Goal: Information Seeking & Learning: Learn about a topic

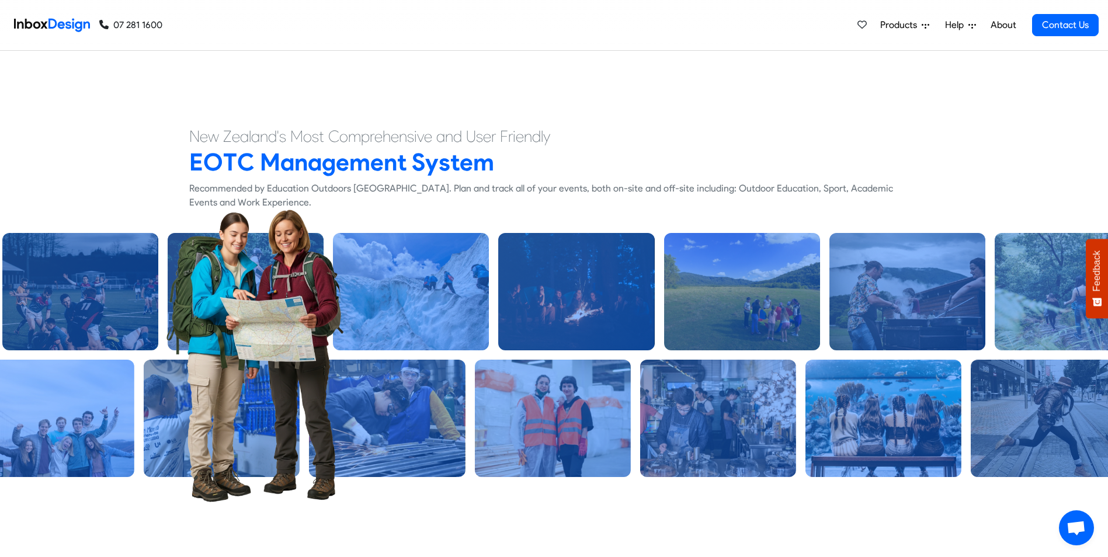
click at [36, 26] on img at bounding box center [52, 24] width 76 height 23
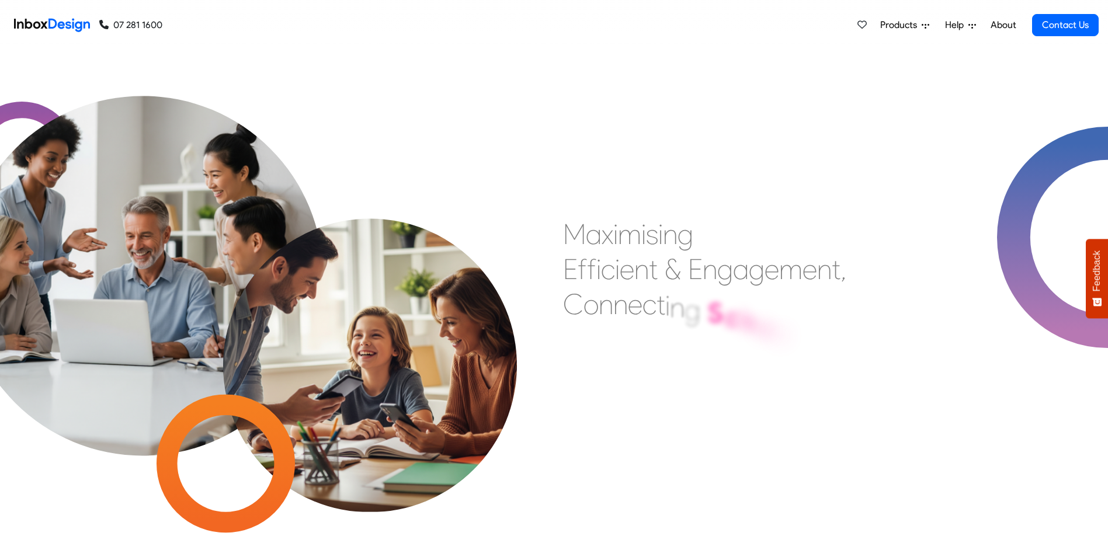
click at [909, 27] on span "Products" at bounding box center [900, 25] width 41 height 14
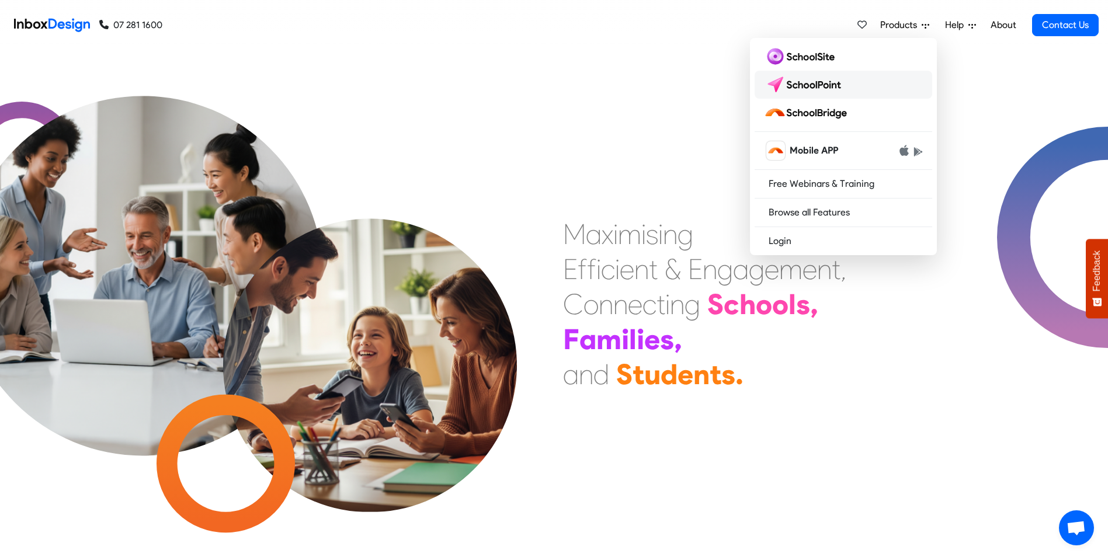
click at [802, 81] on img at bounding box center [805, 84] width 82 height 19
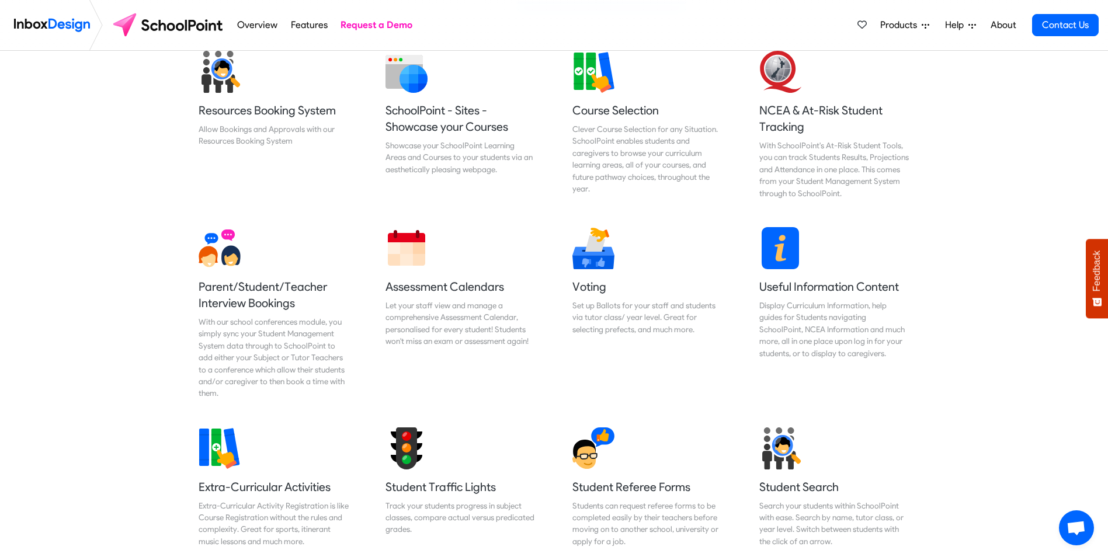
scroll to position [409, 0]
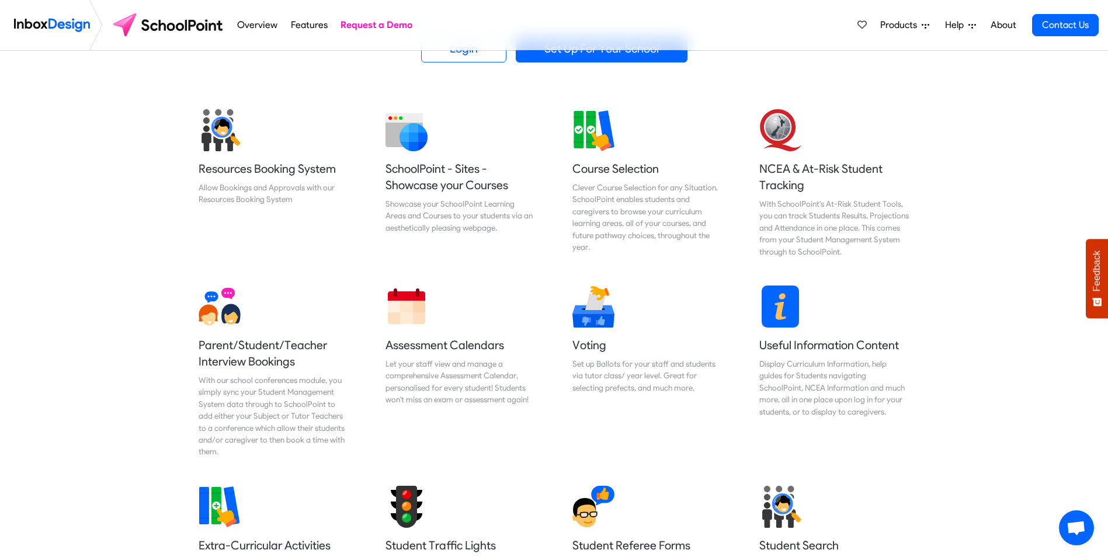
click at [609, 142] on img at bounding box center [593, 130] width 42 height 42
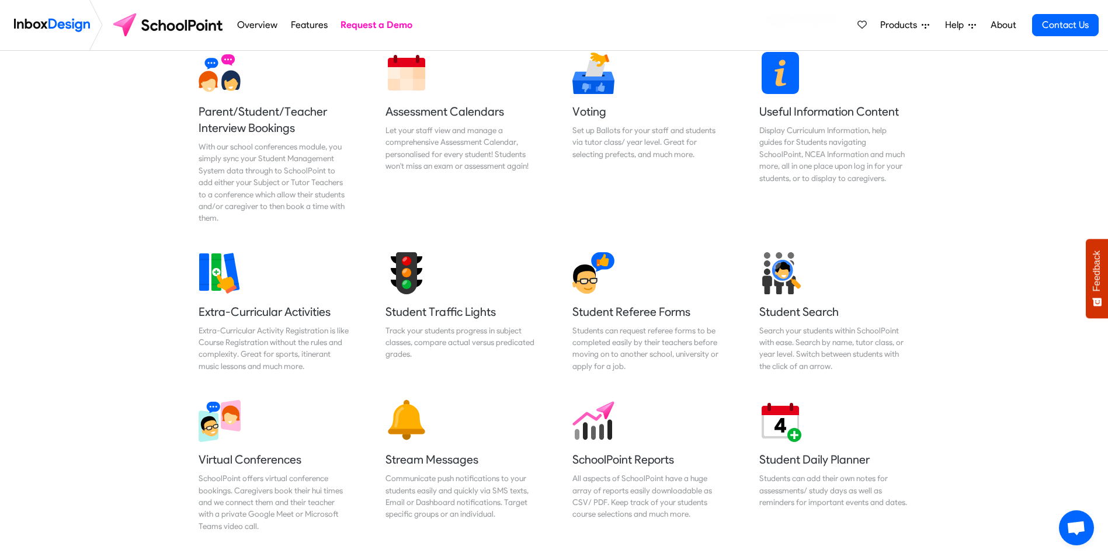
scroll to position [701, 0]
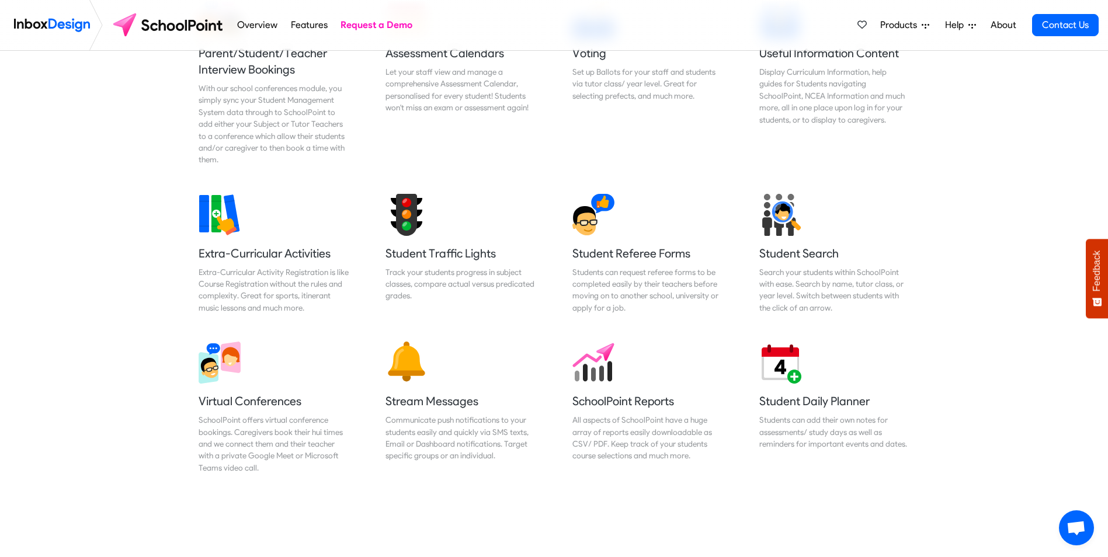
click at [259, 256] on h5 "Extra-Curricular Activities" at bounding box center [274, 253] width 151 height 16
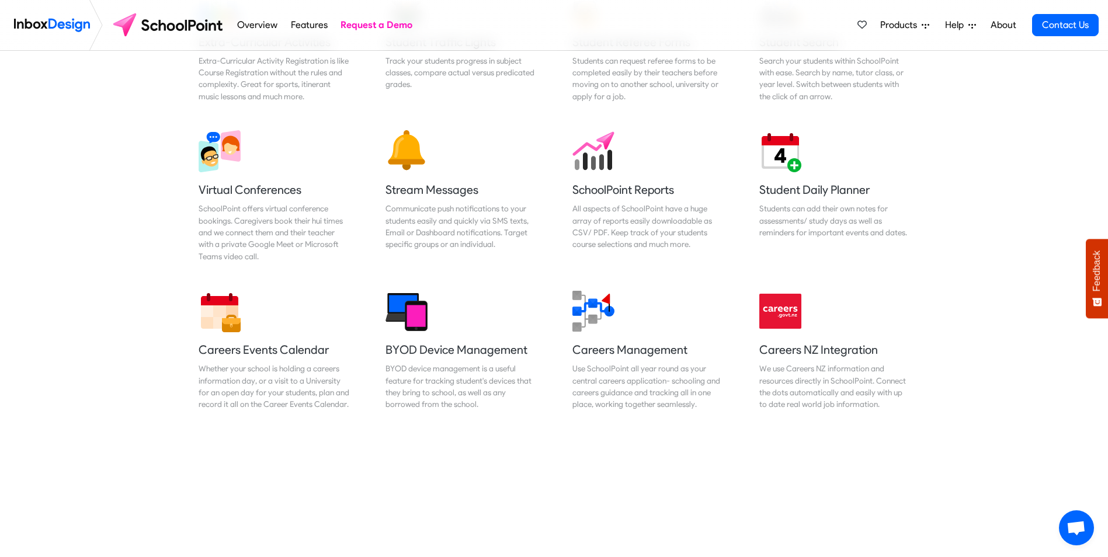
scroll to position [934, 0]
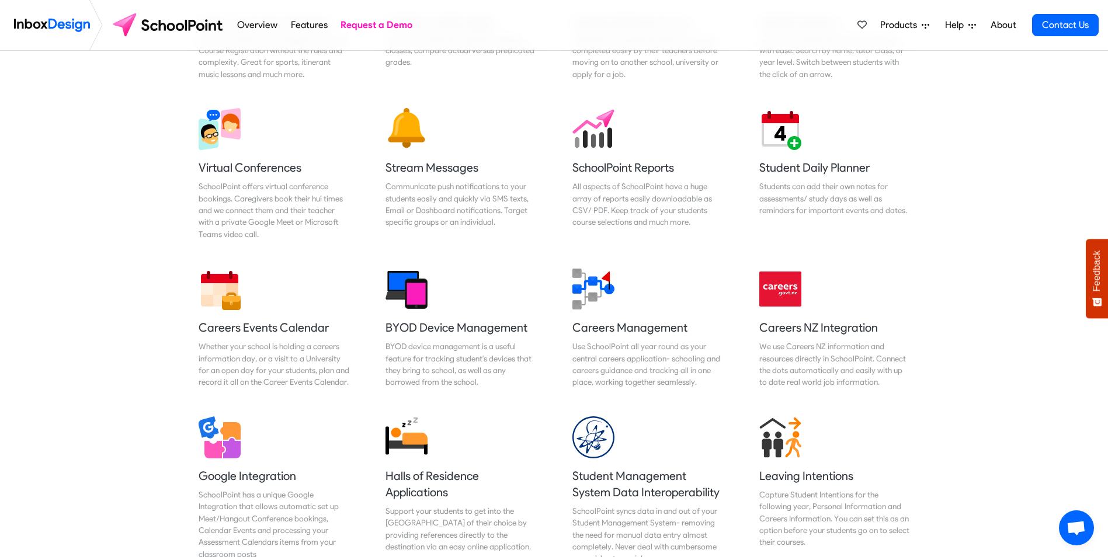
click at [454, 335] on h5 "BYOD Device Management" at bounding box center [460, 327] width 151 height 16
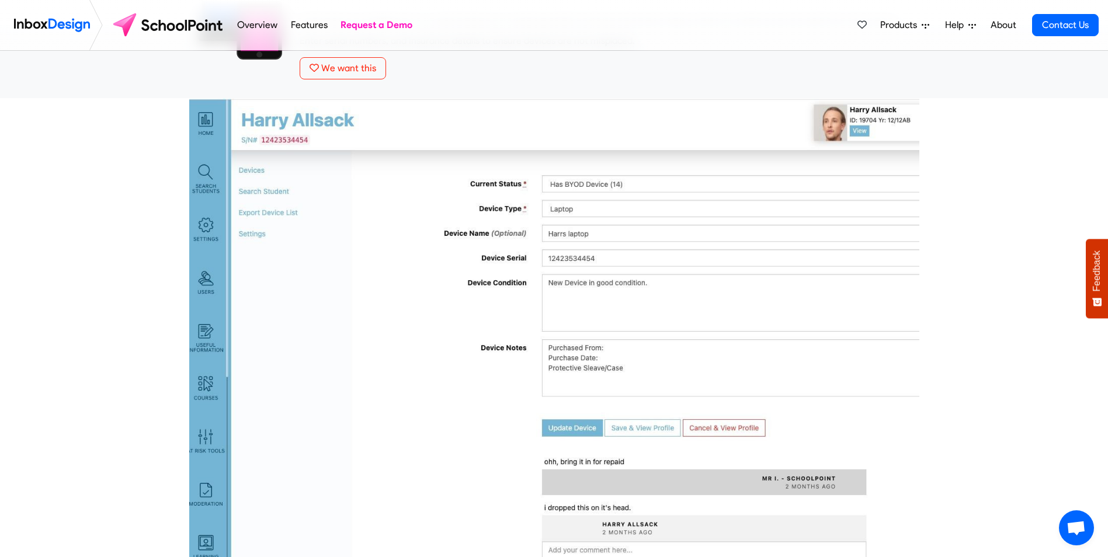
scroll to position [117, 0]
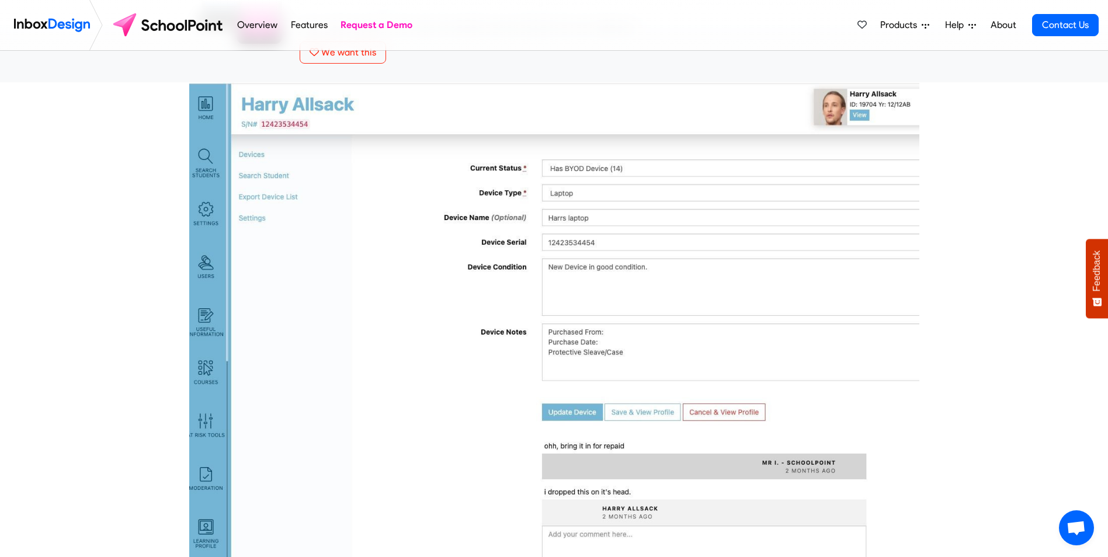
click at [897, 23] on span "Products" at bounding box center [900, 25] width 41 height 14
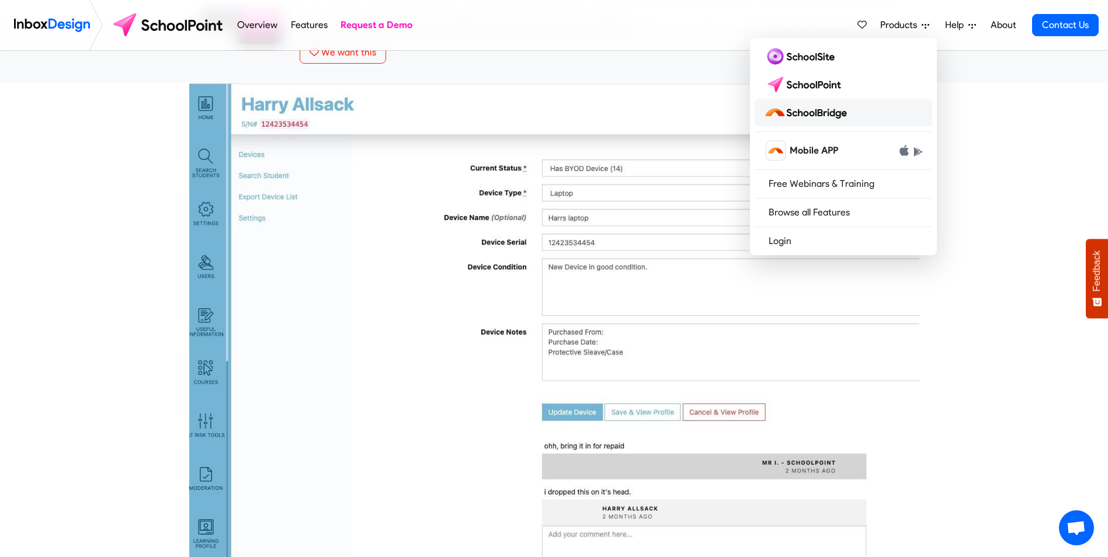
click at [806, 110] on img at bounding box center [808, 112] width 88 height 19
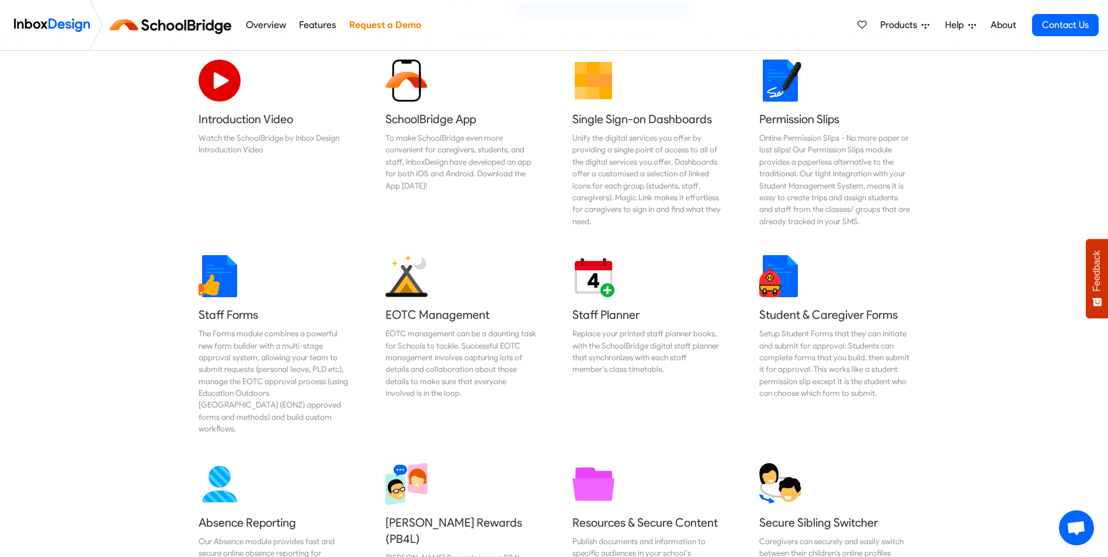
scroll to position [409, 0]
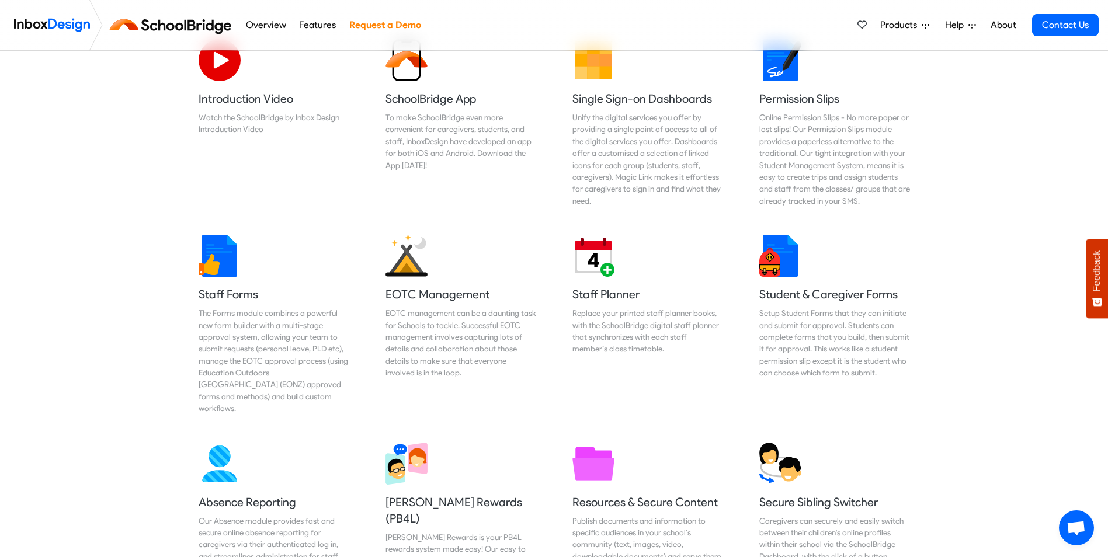
click at [276, 326] on div "The Forms module combines a powerful new form builder with a multi-stage approv…" at bounding box center [274, 360] width 151 height 107
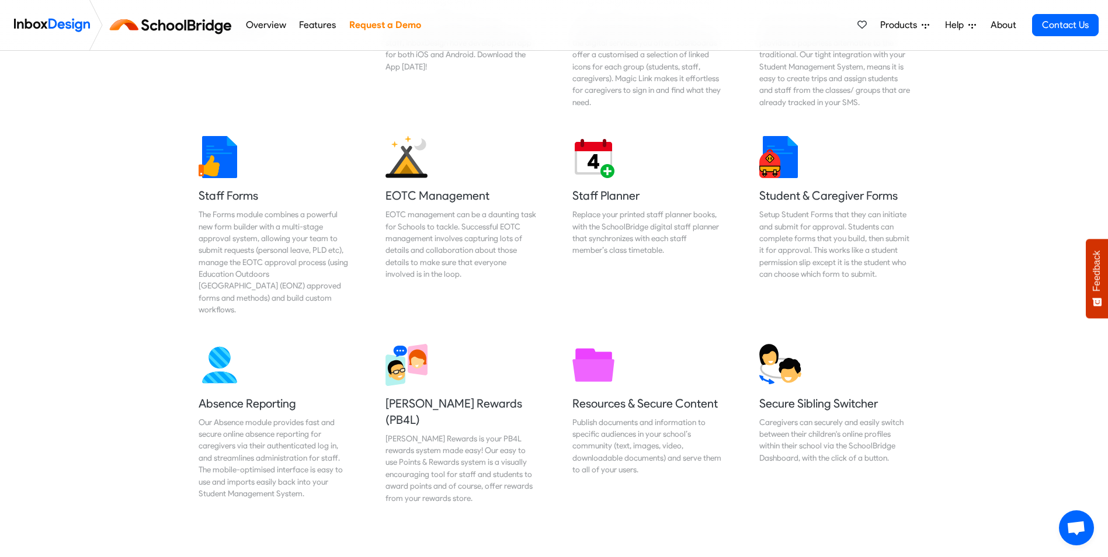
scroll to position [526, 0]
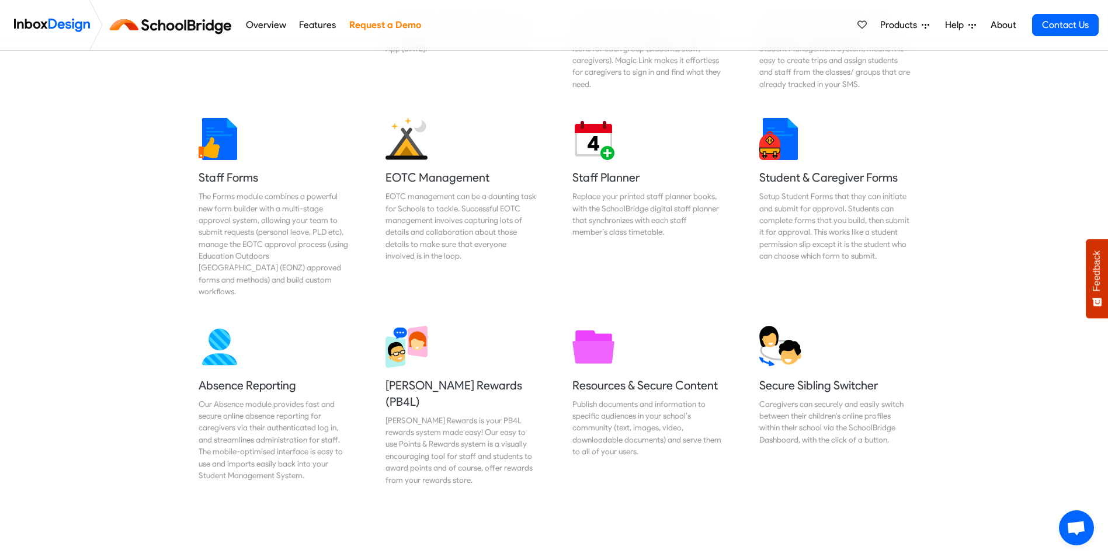
click at [624, 214] on div "Replace your printed staff planner books, with the SchoolBridge digital staff p…" at bounding box center [647, 214] width 151 height 48
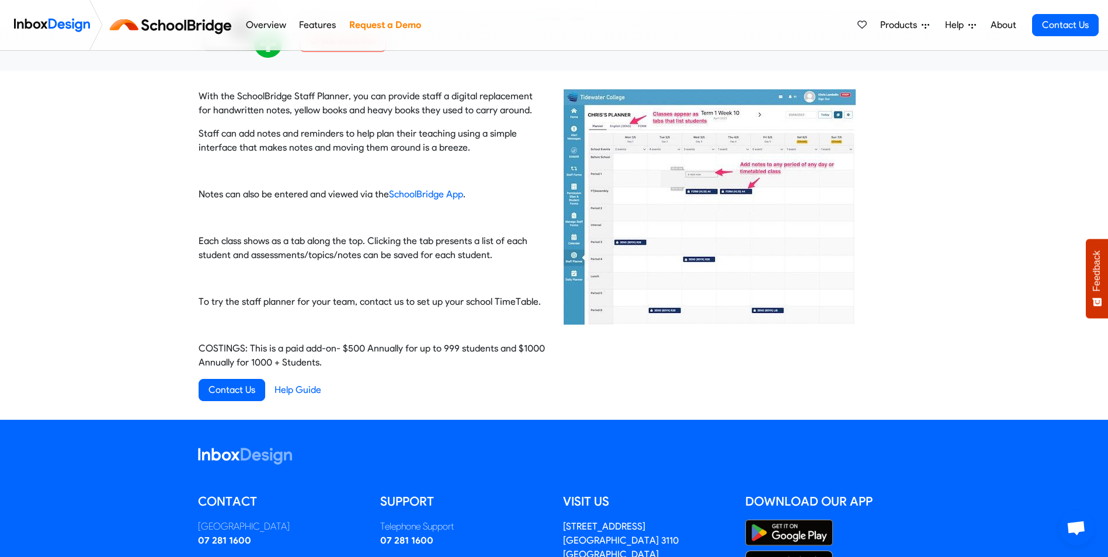
scroll to position [117, 0]
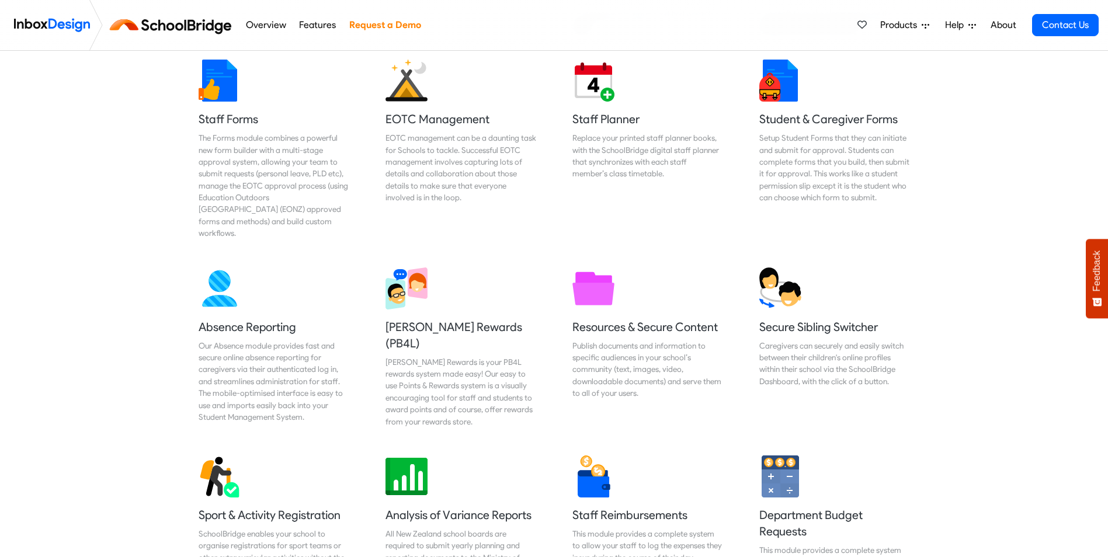
scroll to position [642, 0]
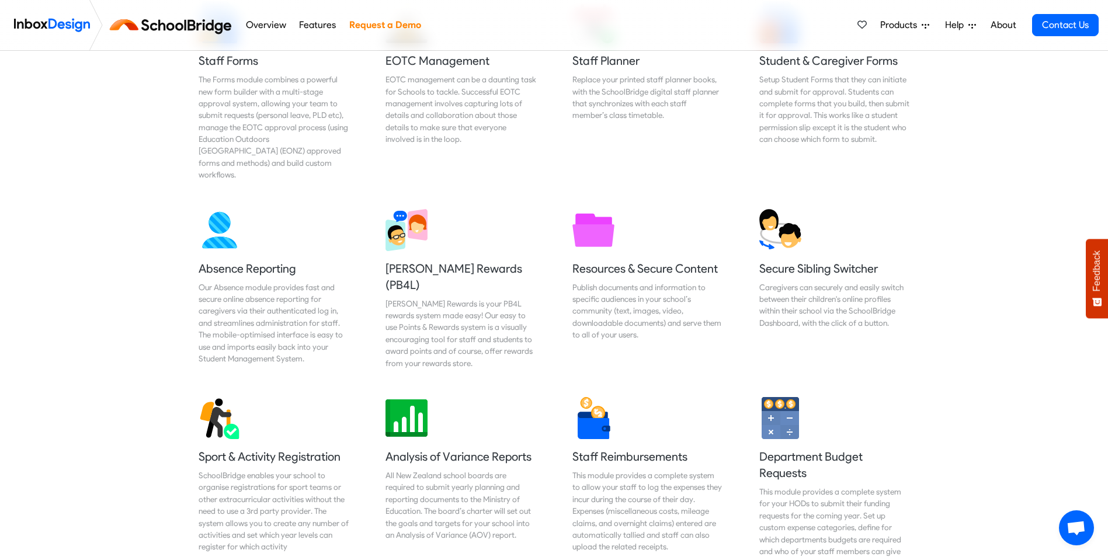
click at [434, 298] on div "Ka Pai Rewards is your PB4L rewards system made easy! Our easy to use Points & …" at bounding box center [460, 333] width 151 height 71
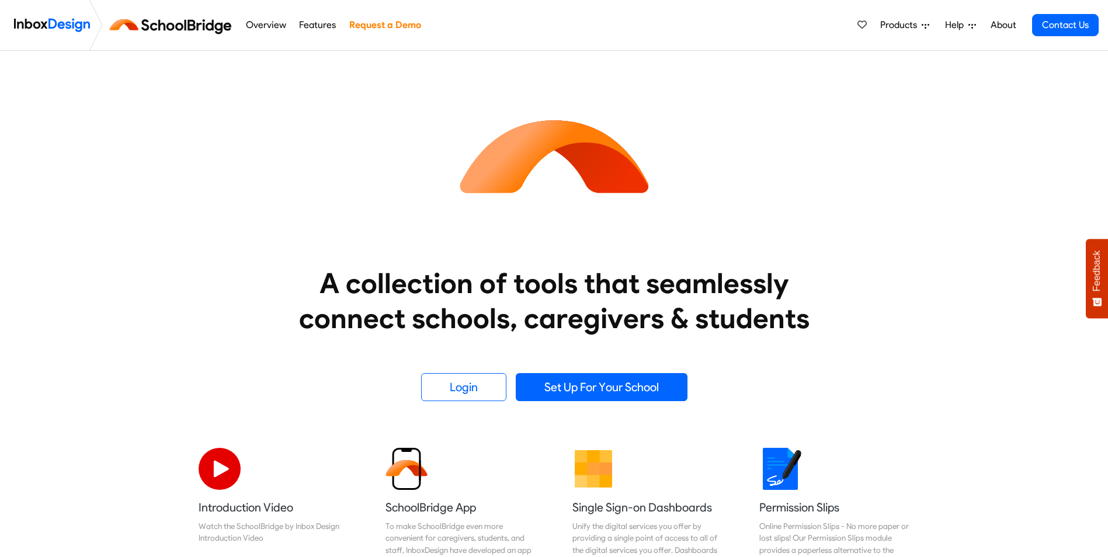
scroll to position [642, 0]
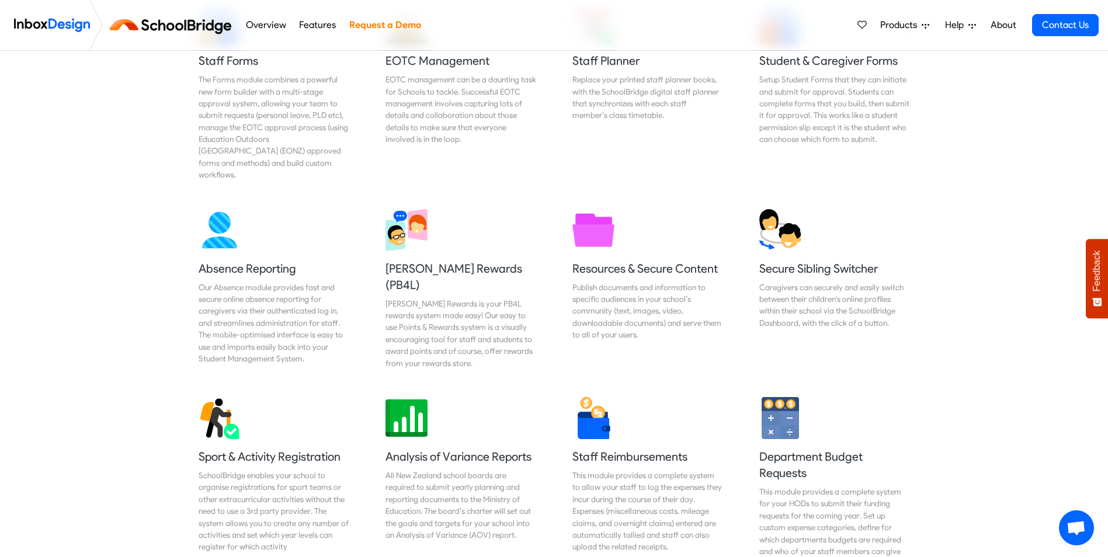
click at [606, 225] on img at bounding box center [593, 230] width 42 height 42
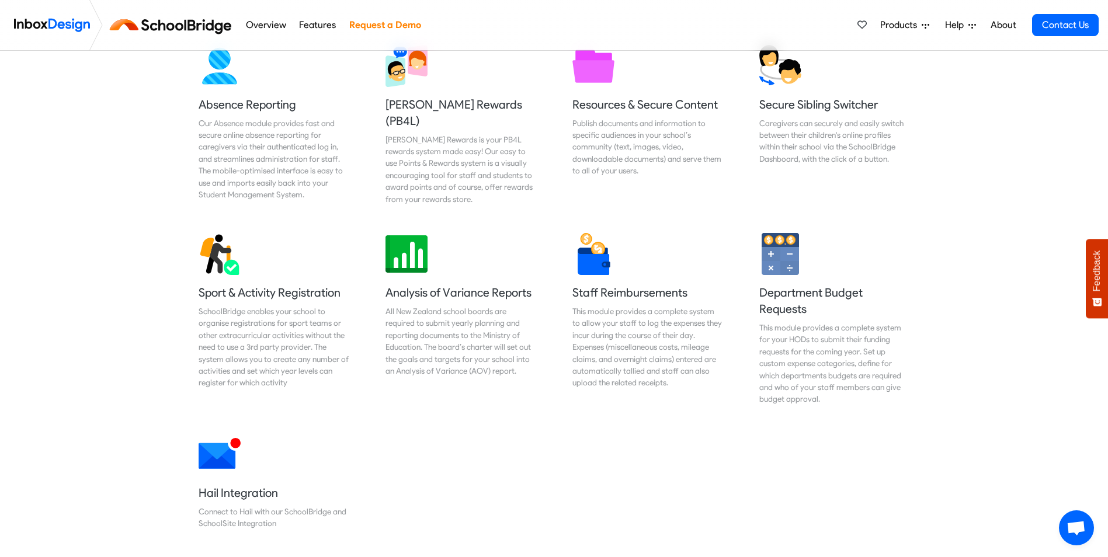
scroll to position [818, 0]
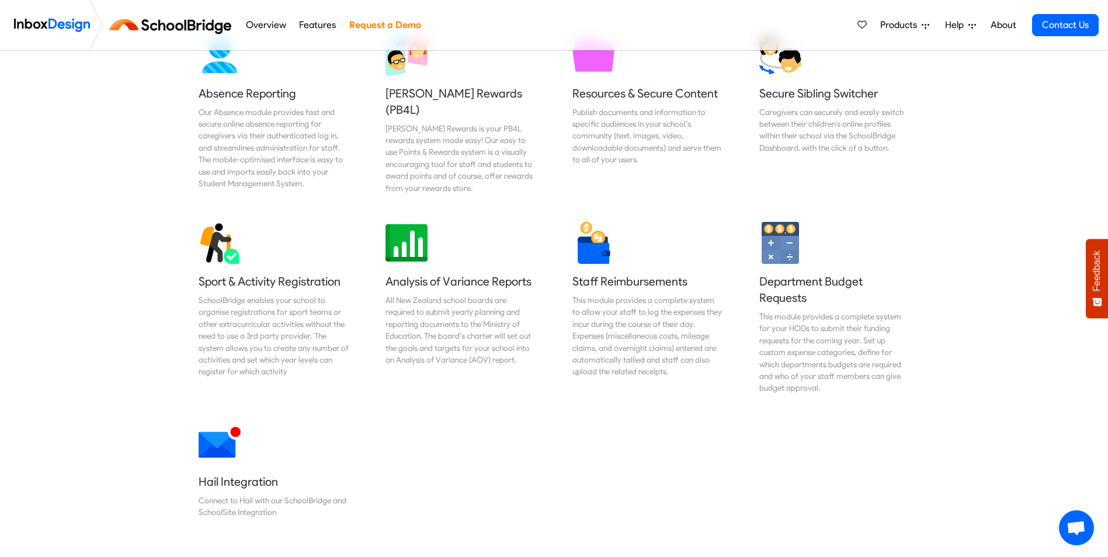
click at [437, 294] on div "All New Zealand school boards are required to submit yearly planning and report…" at bounding box center [460, 329] width 151 height 71
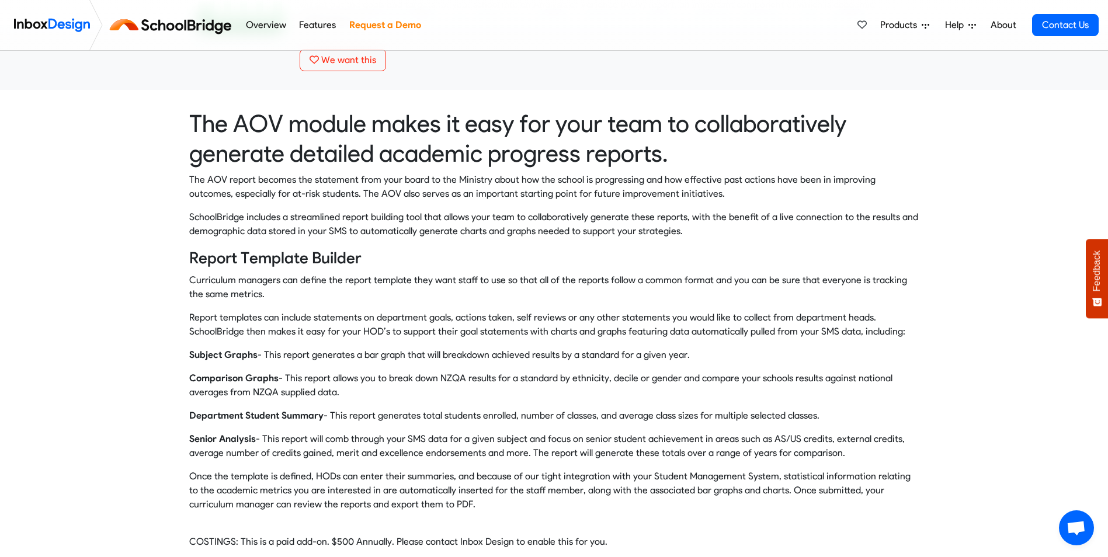
scroll to position [117, 0]
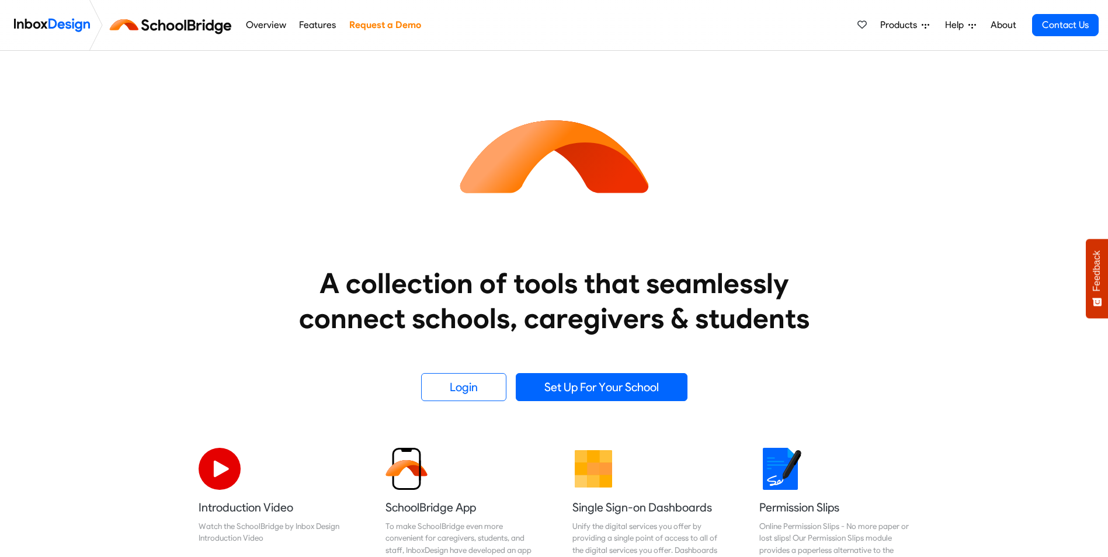
scroll to position [818, 0]
